Goal: Transaction & Acquisition: Purchase product/service

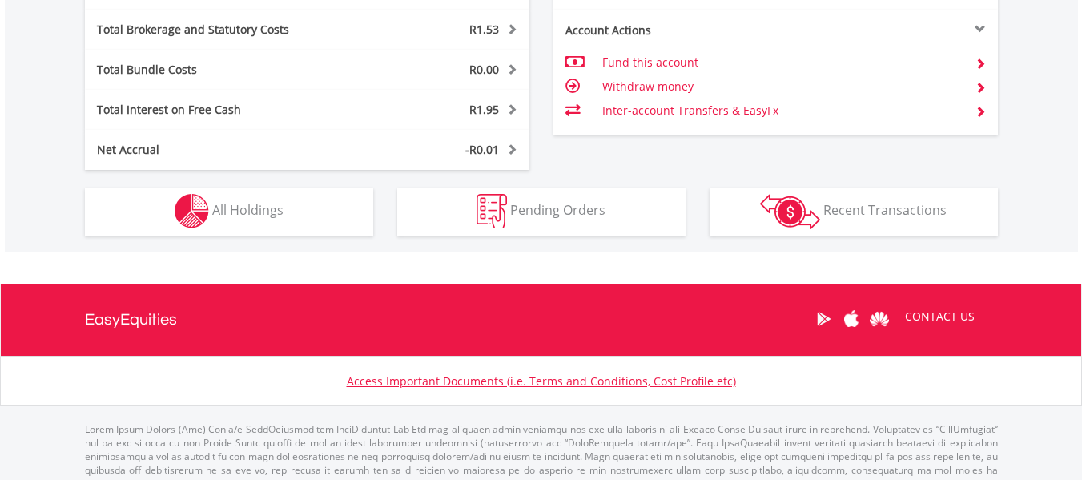
scroll to position [154, 304]
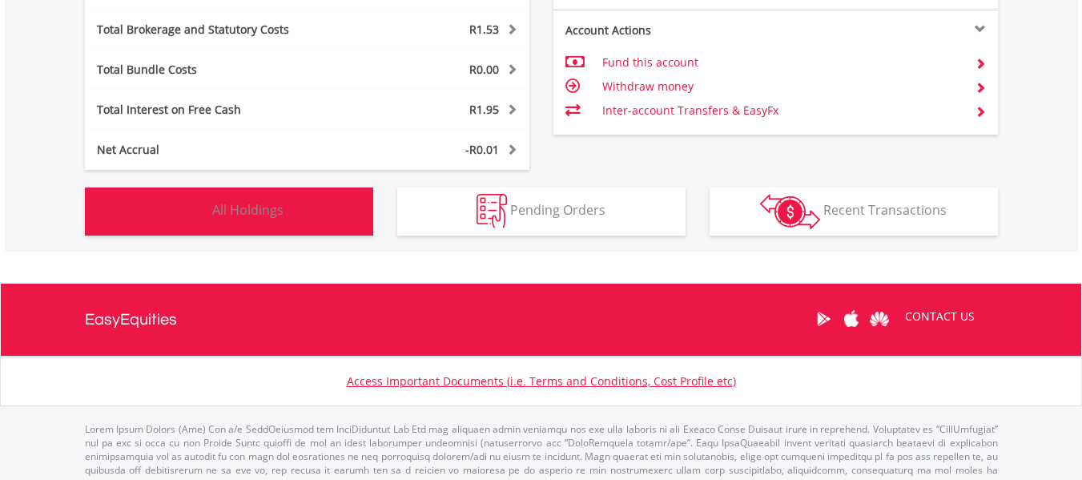
click at [296, 216] on button "Holdings All Holdings" at bounding box center [229, 211] width 288 height 48
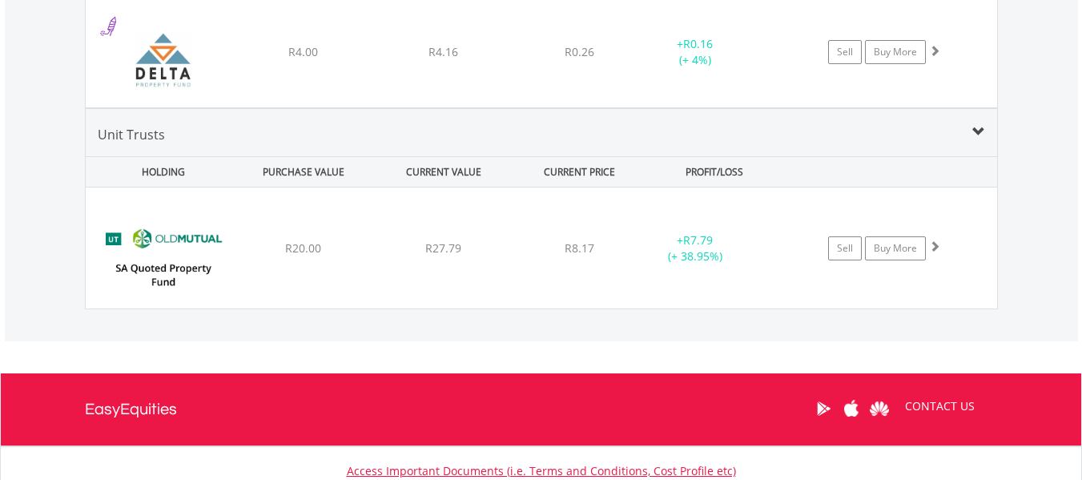
scroll to position [1417, 0]
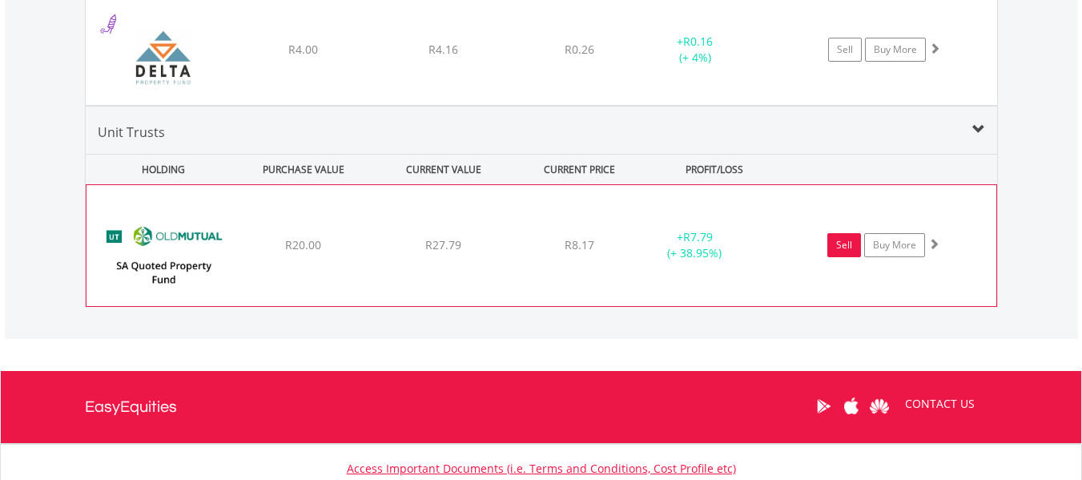
click at [851, 241] on link "Sell" at bounding box center [845, 245] width 34 height 24
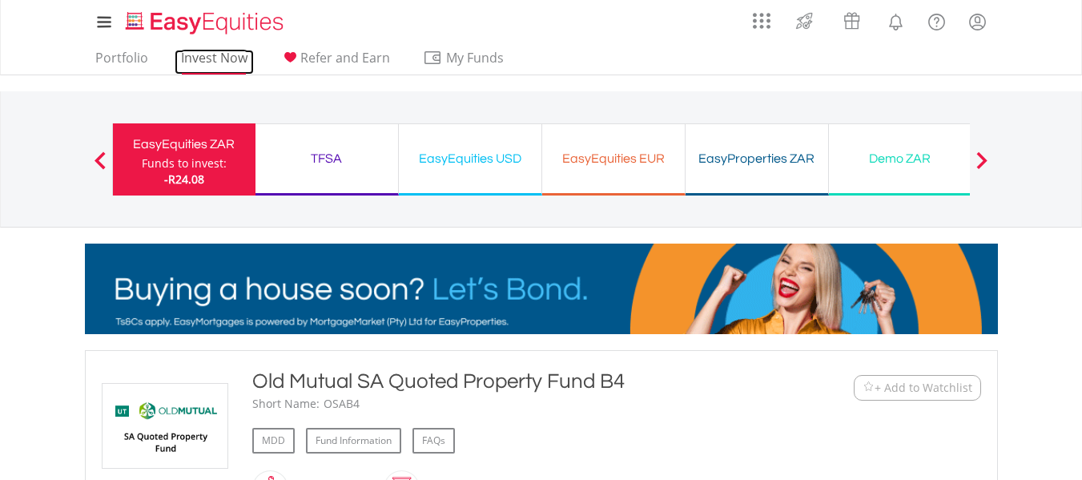
click at [205, 56] on link "Invest Now" at bounding box center [214, 62] width 79 height 25
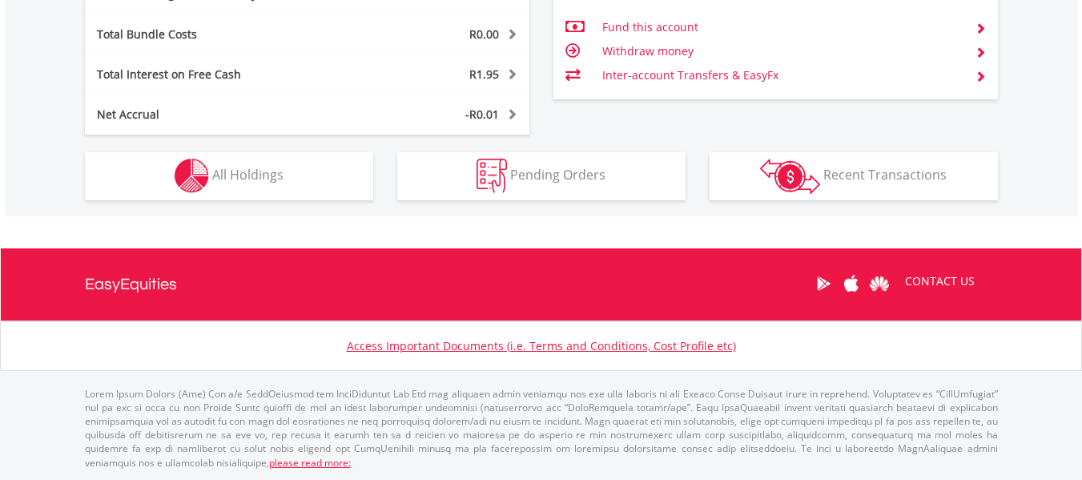
scroll to position [154, 304]
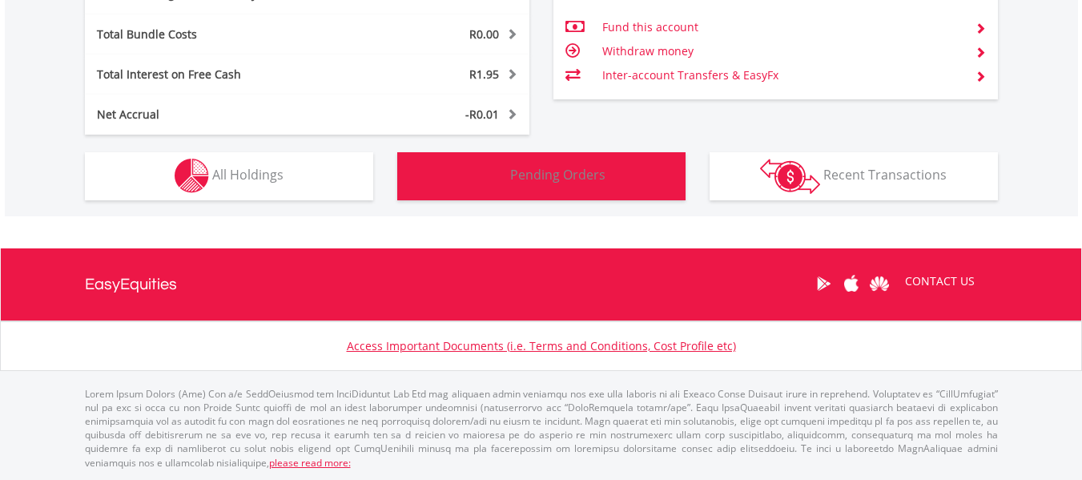
click at [574, 185] on button "Pending Orders Pending Orders" at bounding box center [541, 176] width 288 height 48
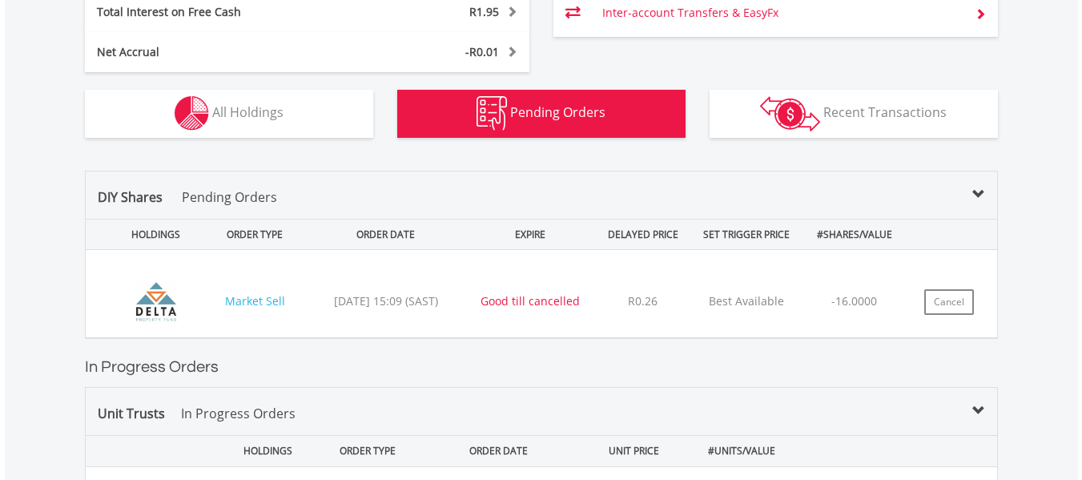
scroll to position [1026, 0]
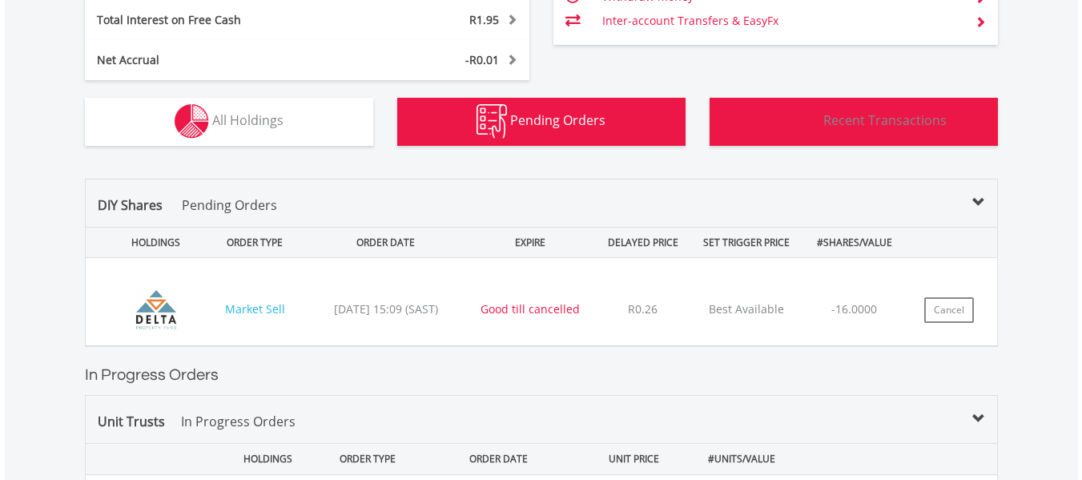
click at [857, 111] on span "Recent Transactions" at bounding box center [885, 120] width 123 height 18
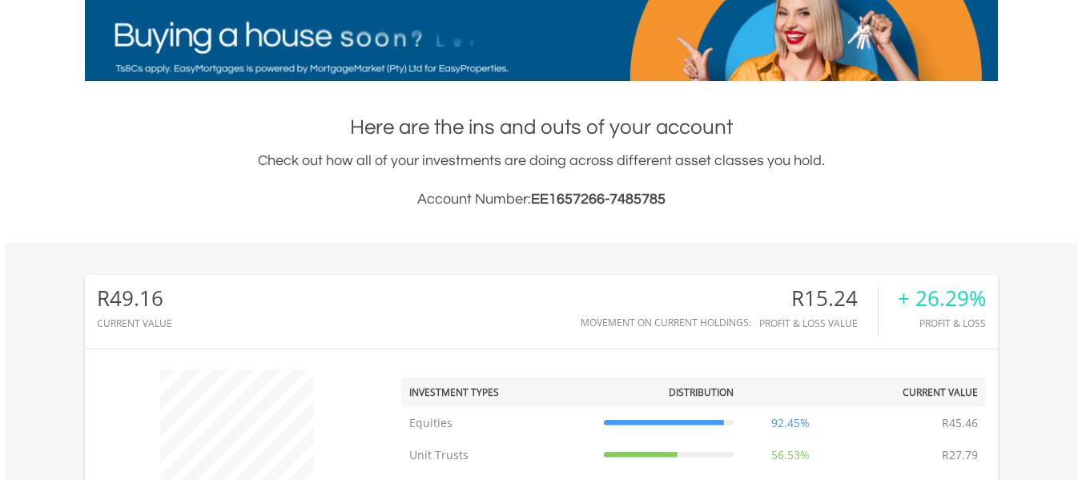
scroll to position [0, 0]
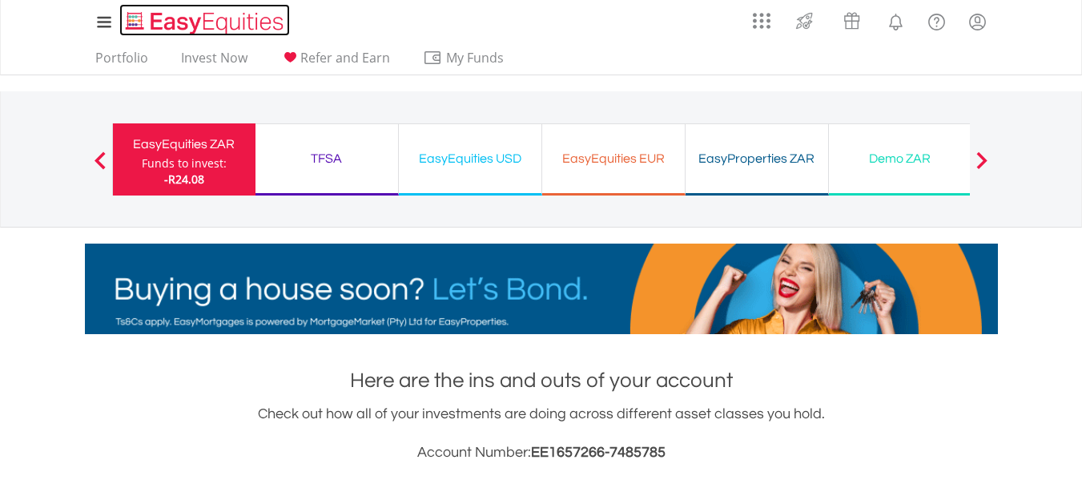
click at [175, 10] on img "Home page" at bounding box center [206, 23] width 167 height 26
